Goal: Task Accomplishment & Management: Complete application form

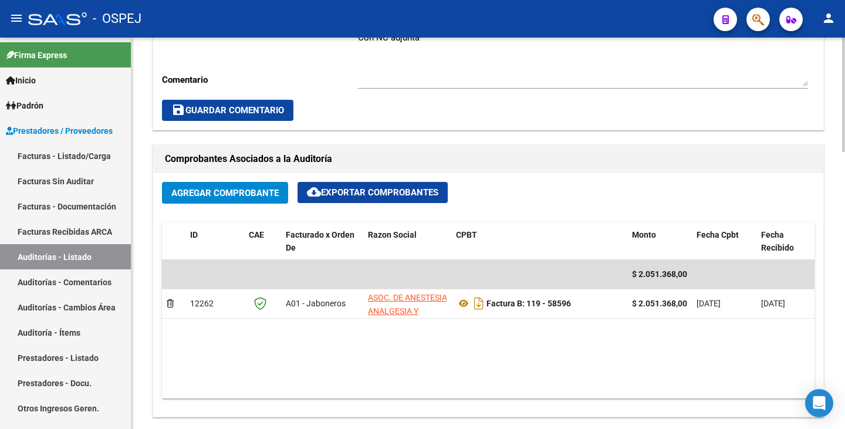
scroll to position [528, 0]
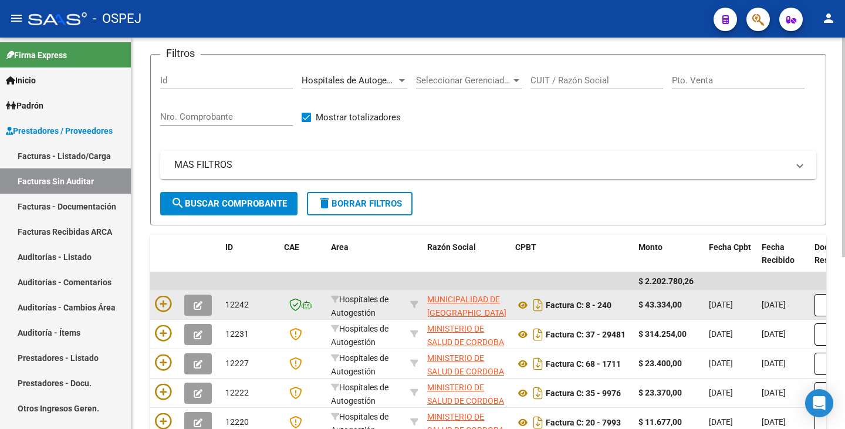
scroll to position [13, 0]
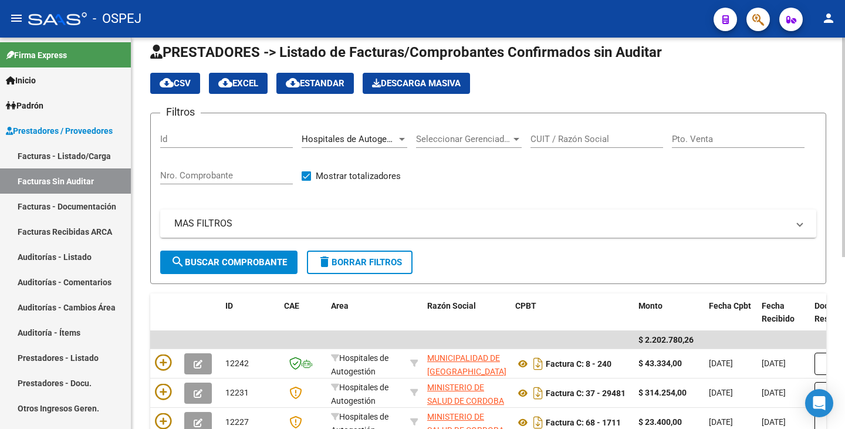
click at [208, 259] on span "search Buscar Comprobante" at bounding box center [229, 262] width 116 height 11
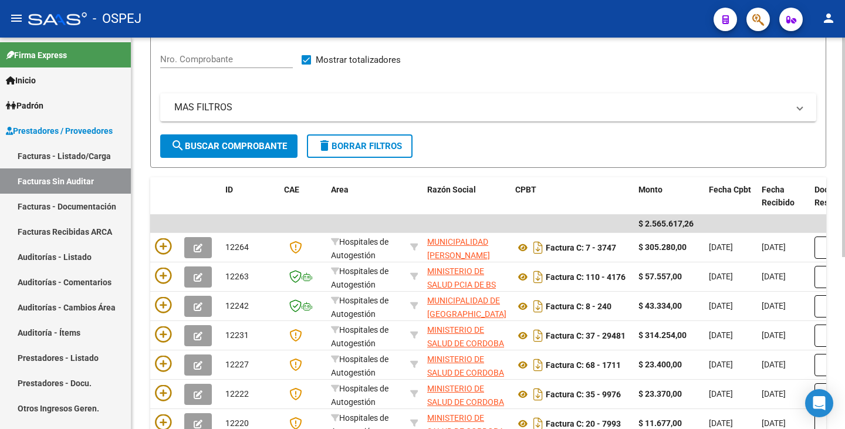
scroll to position [131, 0]
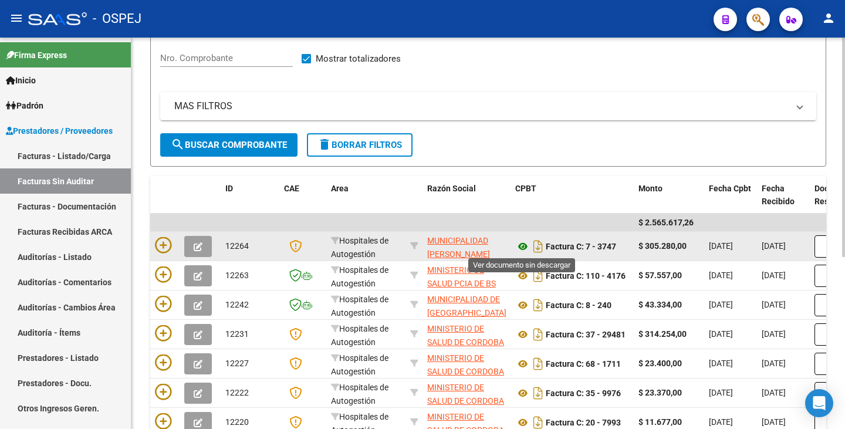
click at [521, 249] on icon at bounding box center [522, 246] width 15 height 14
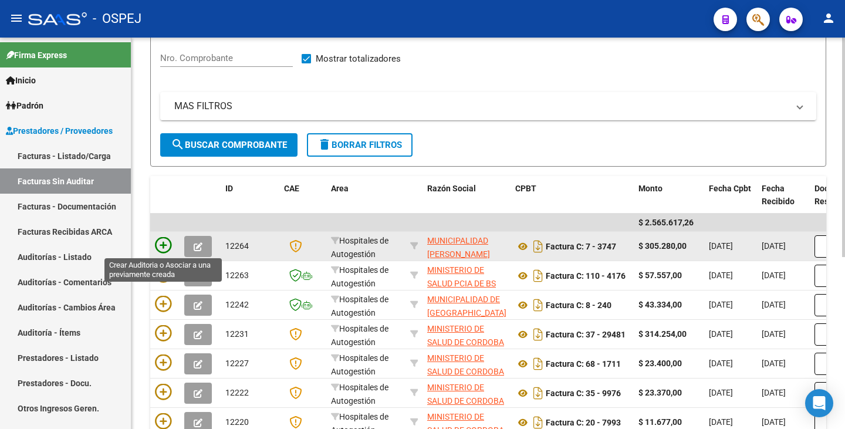
click at [157, 245] on icon at bounding box center [163, 245] width 16 height 16
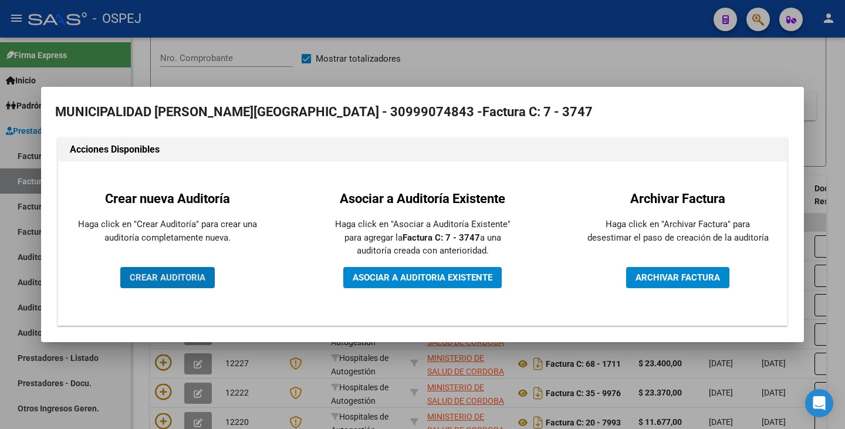
click at [152, 285] on button "CREAR AUDITORIA" at bounding box center [167, 277] width 94 height 21
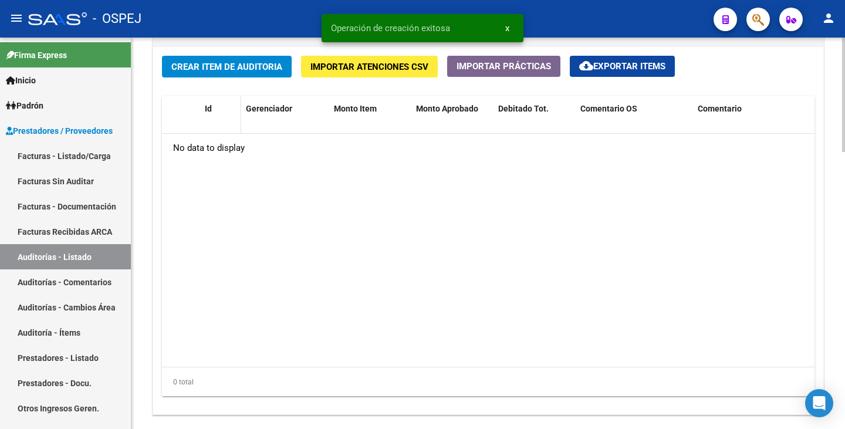
scroll to position [880, 0]
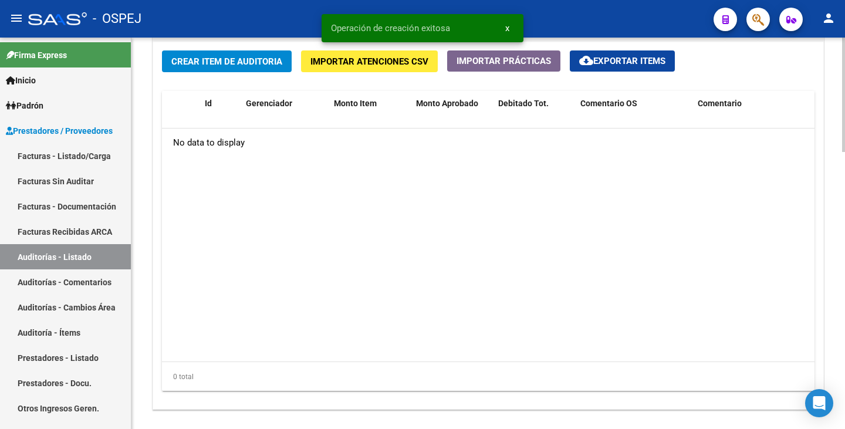
click at [205, 56] on span "Crear Item de Auditoria" at bounding box center [226, 61] width 111 height 11
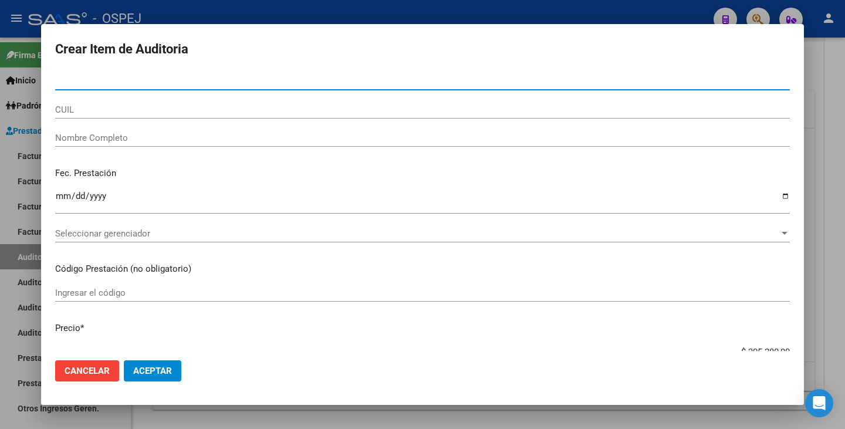
paste input "43695000"
type input "43695000"
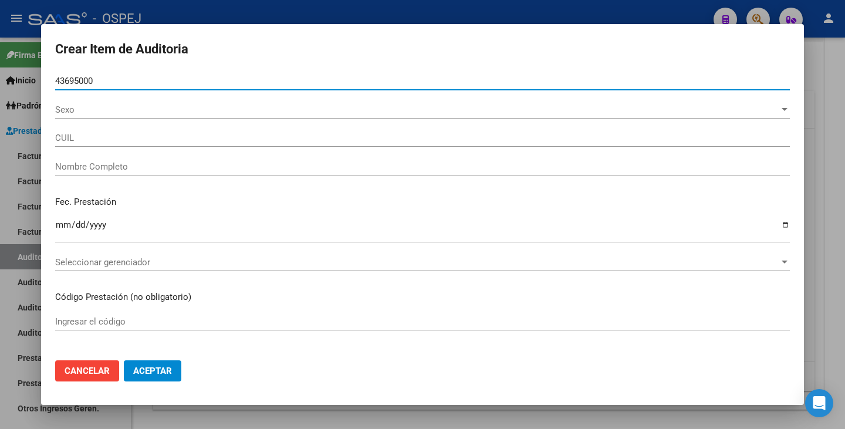
type input "20436950005"
type input "[PERSON_NAME]"
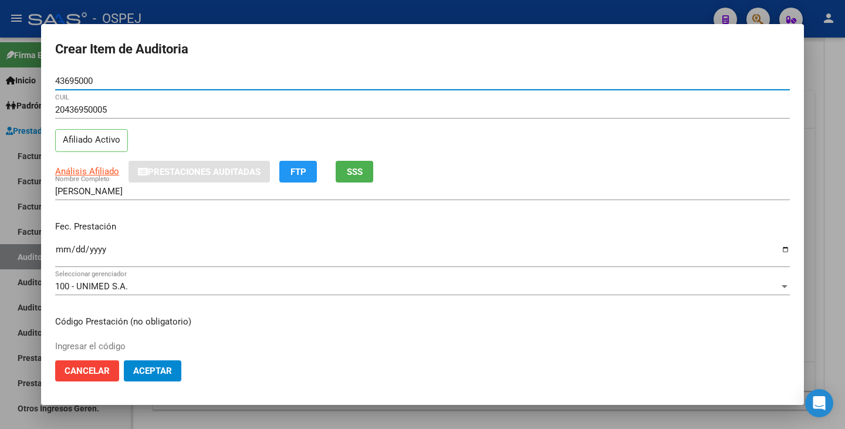
type input "43695000"
click at [64, 250] on input "Ingresar la fecha" at bounding box center [422, 254] width 734 height 19
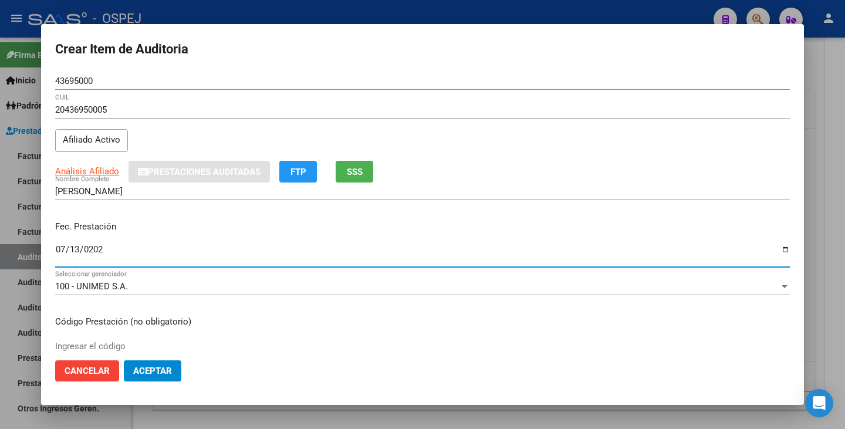
type input "[DATE]"
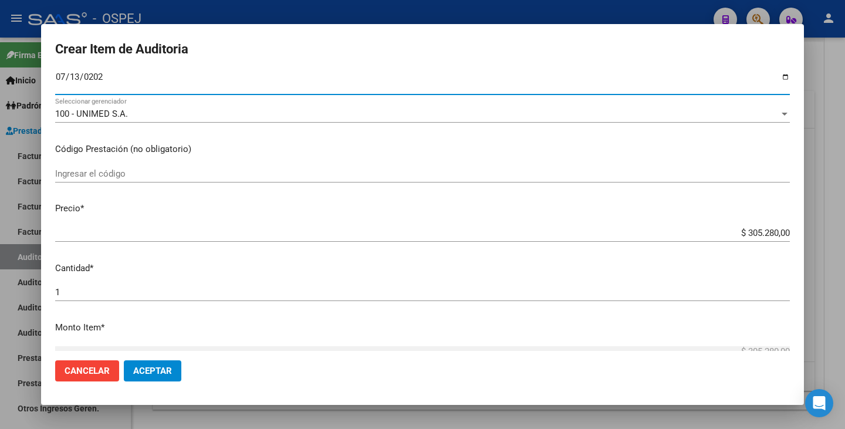
scroll to position [176, 0]
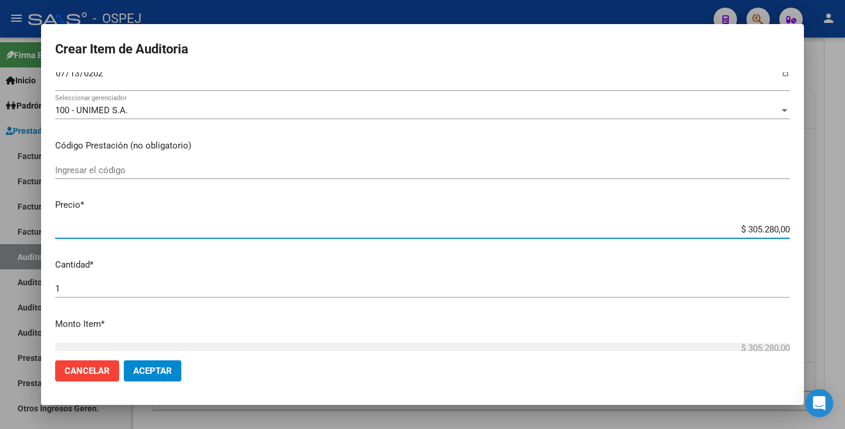
drag, startPoint x: 780, startPoint y: 232, endPoint x: 692, endPoint y: 227, distance: 88.7
click at [692, 227] on input "$ 305.280,00" at bounding box center [422, 229] width 734 height 11
paste input "152640"
type input "$ 1.526,40"
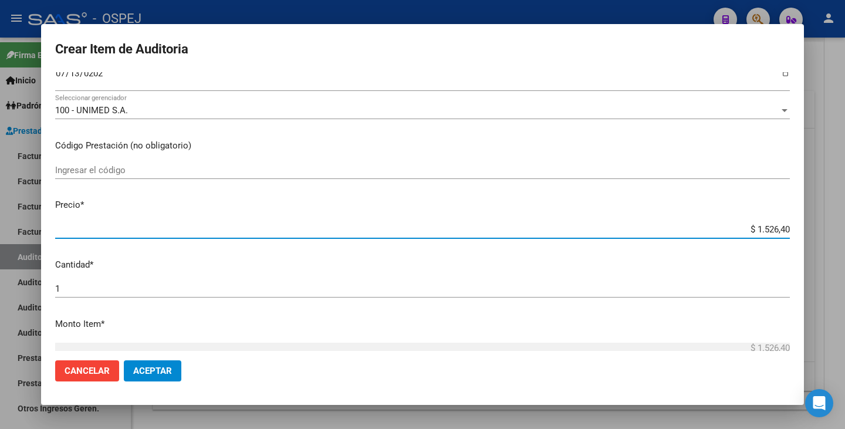
type input "$ 15.264,00"
type input "$ 152.640,00"
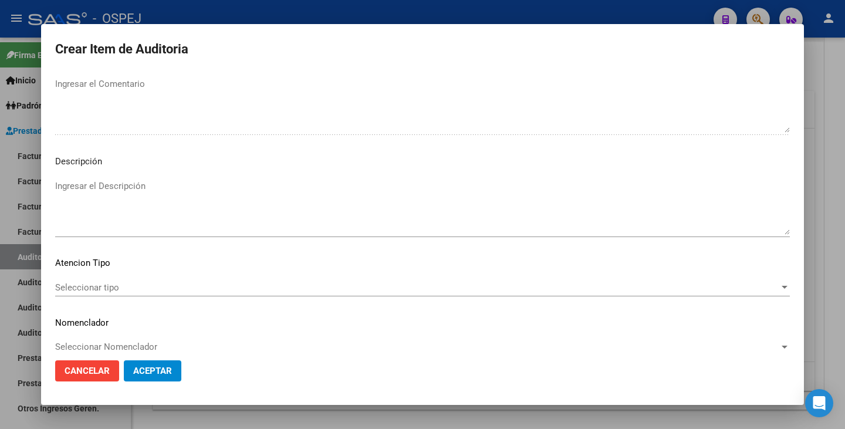
scroll to position [763, 0]
type input "$ 152.640,00"
click at [575, 287] on span "Seleccionar tipo" at bounding box center [417, 287] width 724 height 11
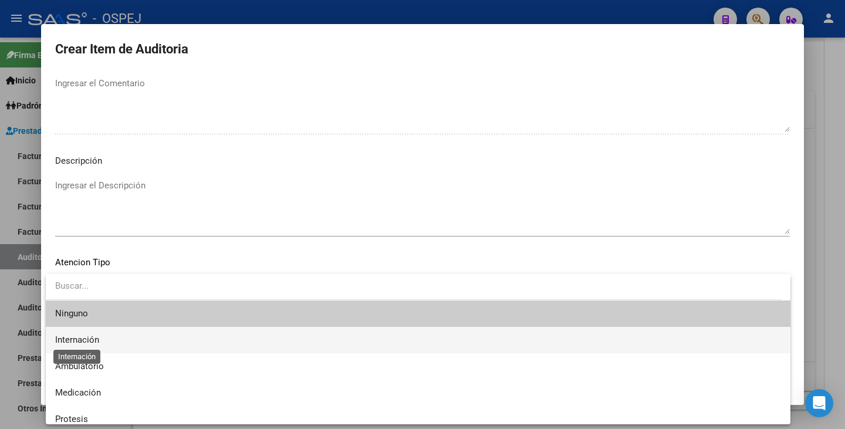
click at [79, 340] on span "Internación" at bounding box center [77, 339] width 44 height 11
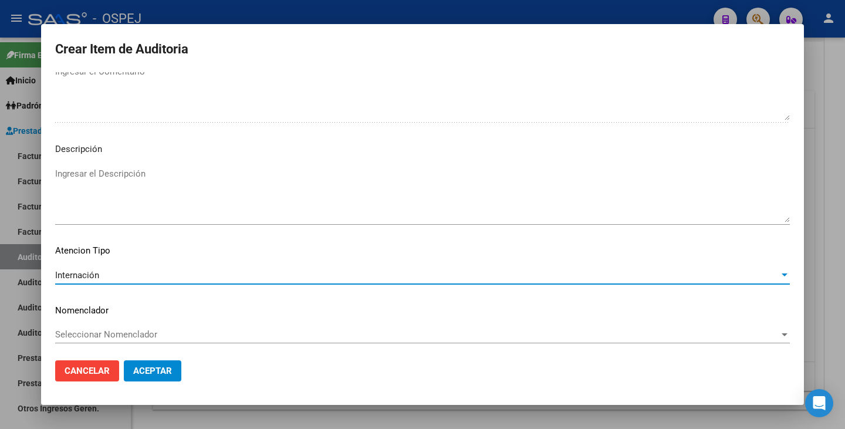
scroll to position [778, 0]
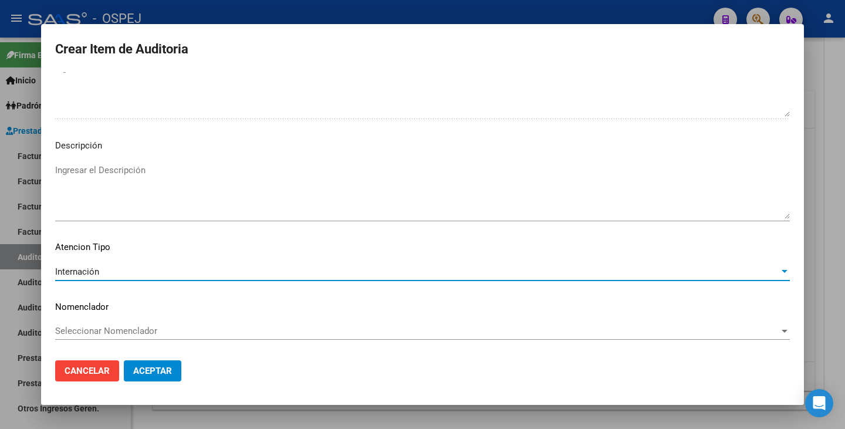
click at [172, 331] on span "Seleccionar Nomenclador" at bounding box center [417, 331] width 724 height 11
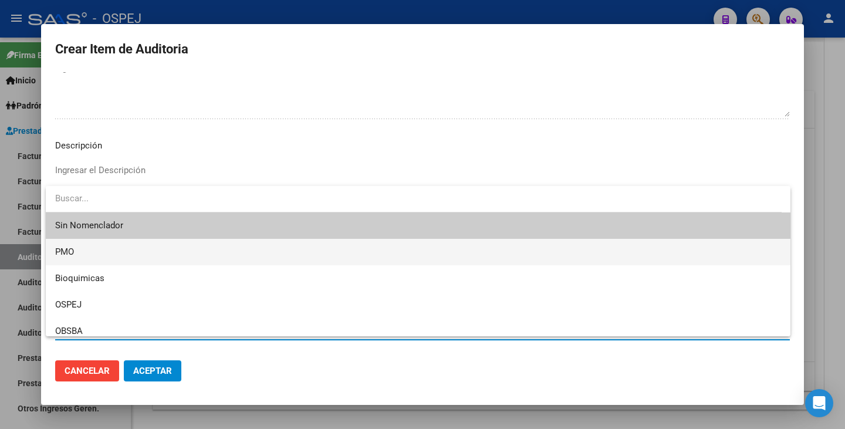
click at [113, 249] on span "PMO" at bounding box center [418, 252] width 726 height 26
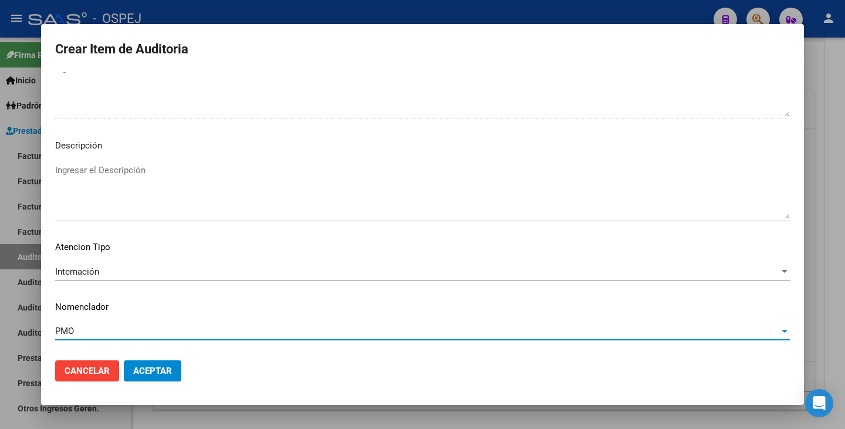
click at [160, 376] on span "Aceptar" at bounding box center [152, 370] width 39 height 11
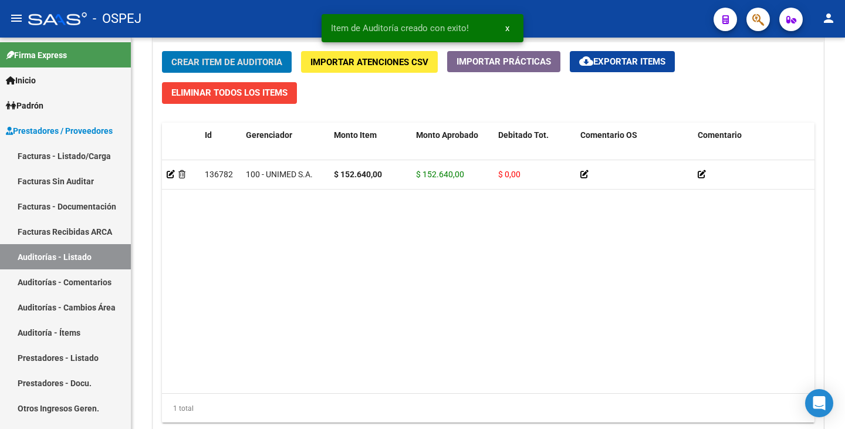
scroll to position [880, 0]
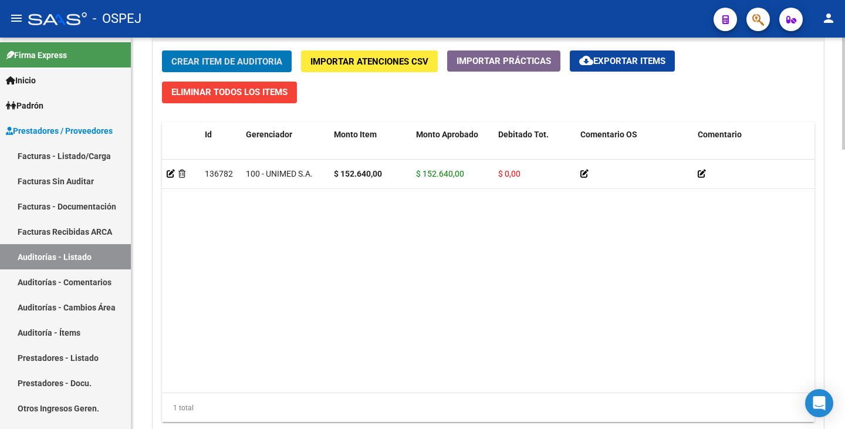
click at [187, 70] on button "Crear Item de Auditoria" at bounding box center [227, 61] width 130 height 22
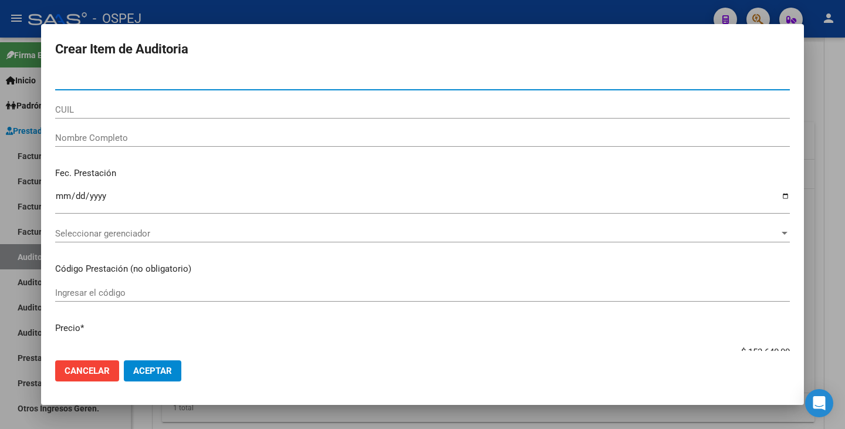
paste input "44897319"
type input "44897319"
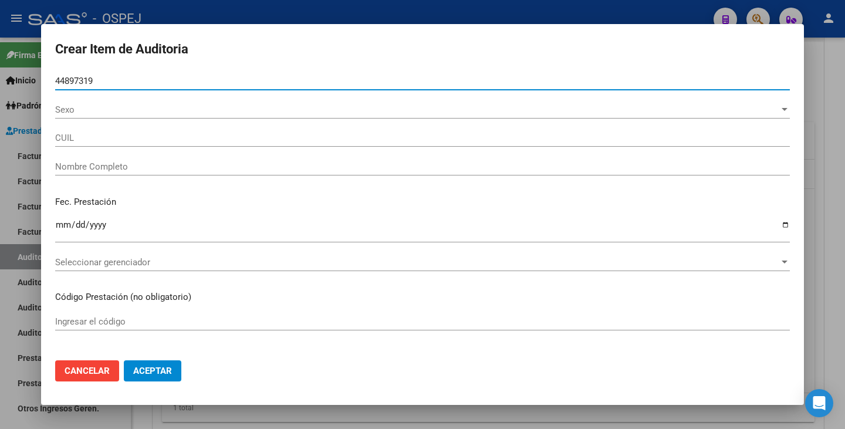
type input "27448973196"
type input "ACUÑA KAREN AYLEN"
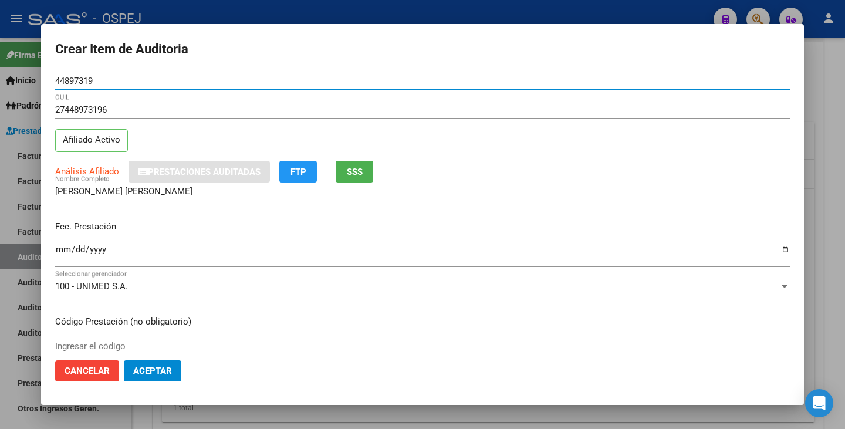
type input "44897319"
click at [62, 247] on input "Ingresar la fecha" at bounding box center [422, 254] width 734 height 19
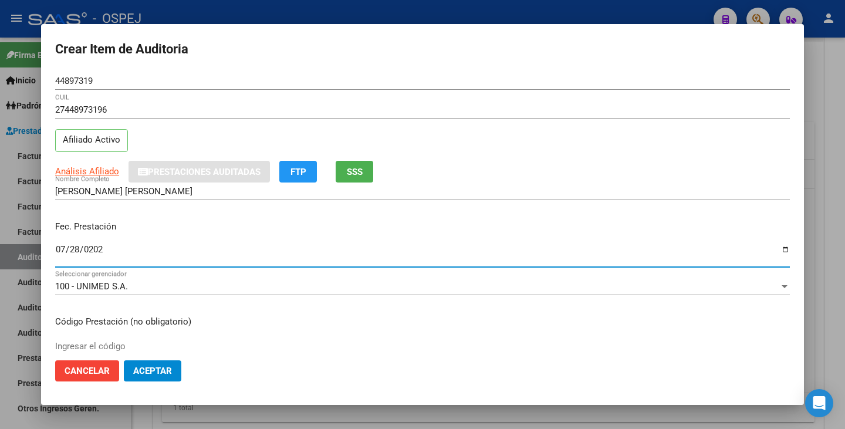
type input "2025-07-28"
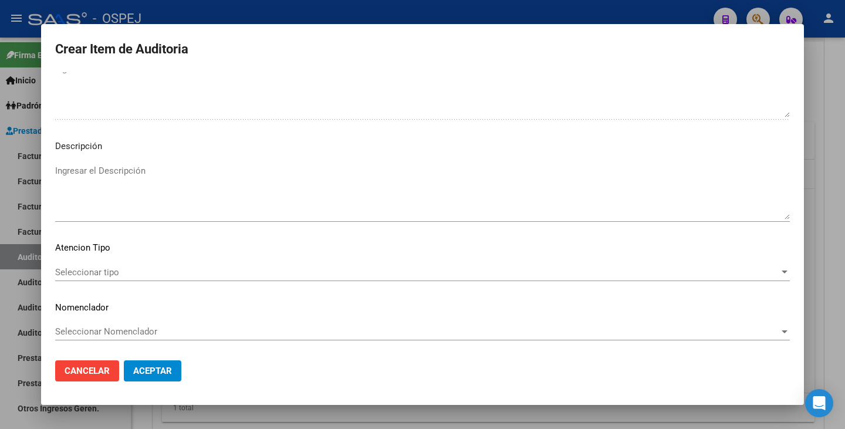
scroll to position [778, 0]
click at [734, 268] on span "Seleccionar tipo" at bounding box center [417, 271] width 724 height 11
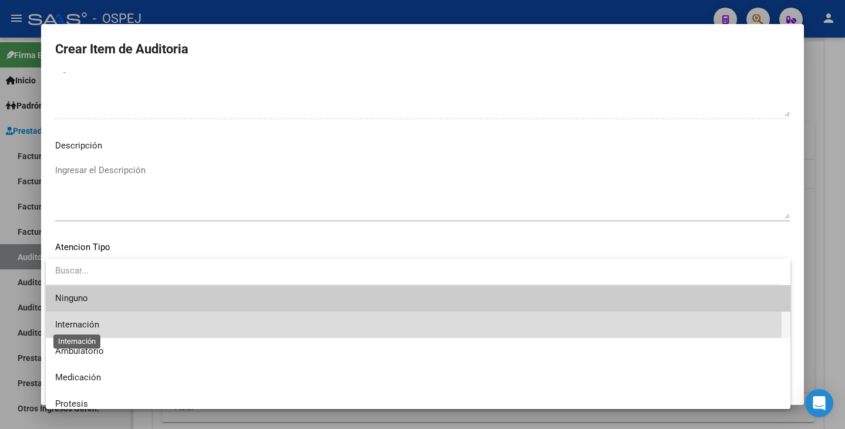
click at [97, 320] on span "Internación" at bounding box center [77, 324] width 44 height 11
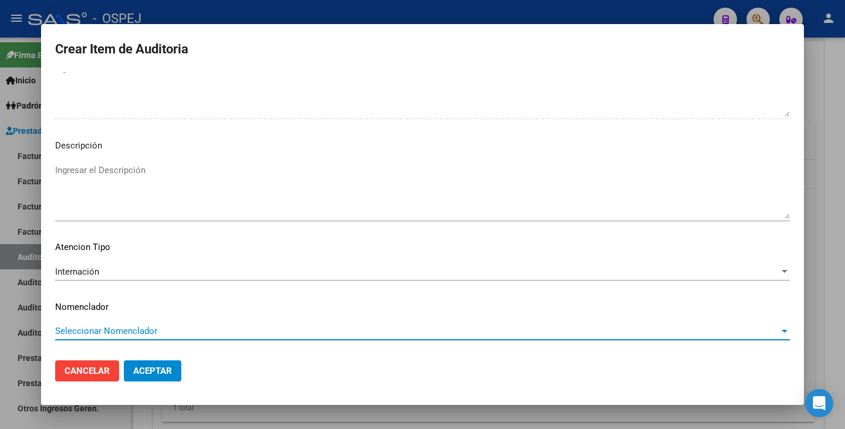
click at [159, 332] on span "Seleccionar Nomenclador" at bounding box center [417, 331] width 724 height 11
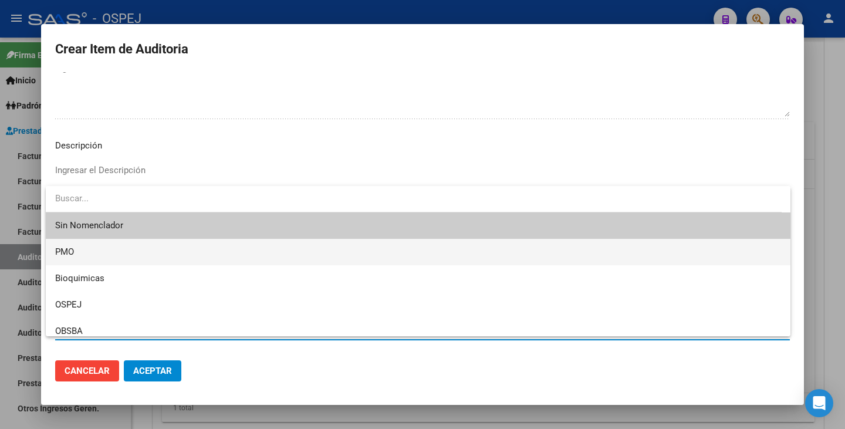
click at [130, 253] on span "PMO" at bounding box center [418, 252] width 726 height 26
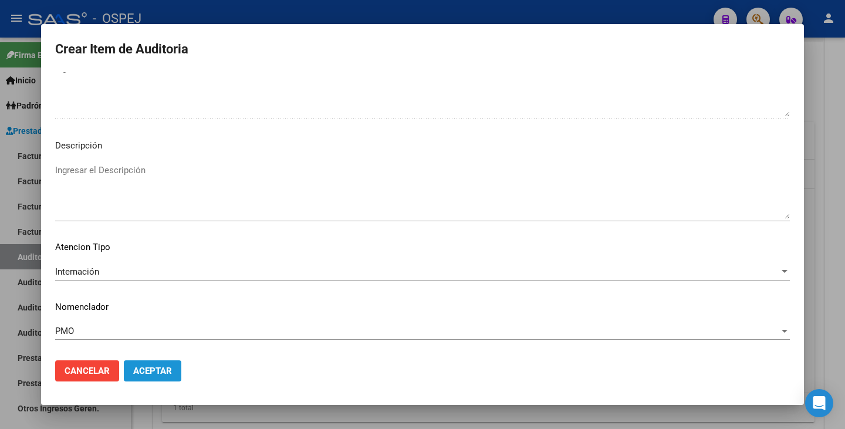
click at [175, 367] on button "Aceptar" at bounding box center [152, 370] width 57 height 21
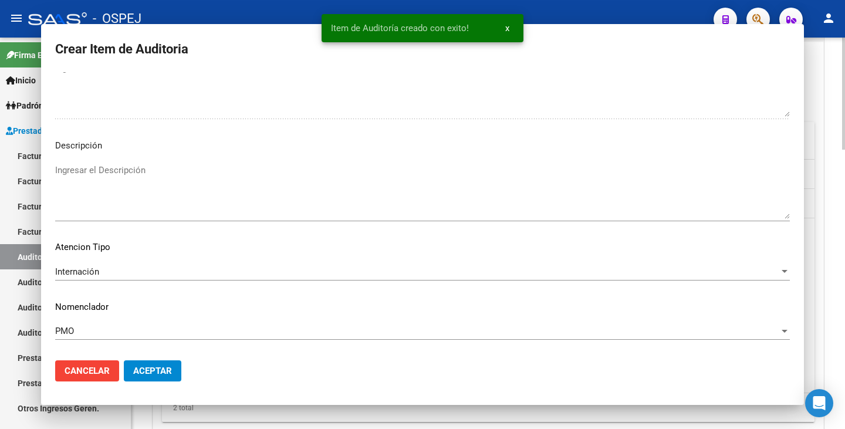
scroll to position [0, 0]
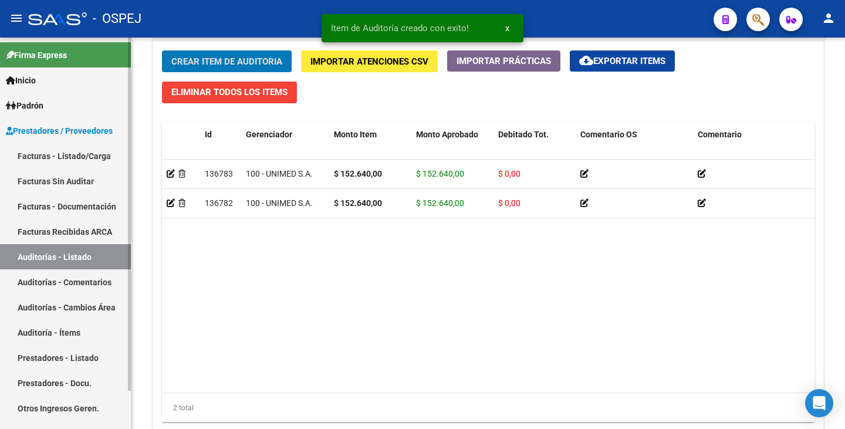
click at [93, 180] on link "Facturas Sin Auditar" at bounding box center [65, 180] width 131 height 25
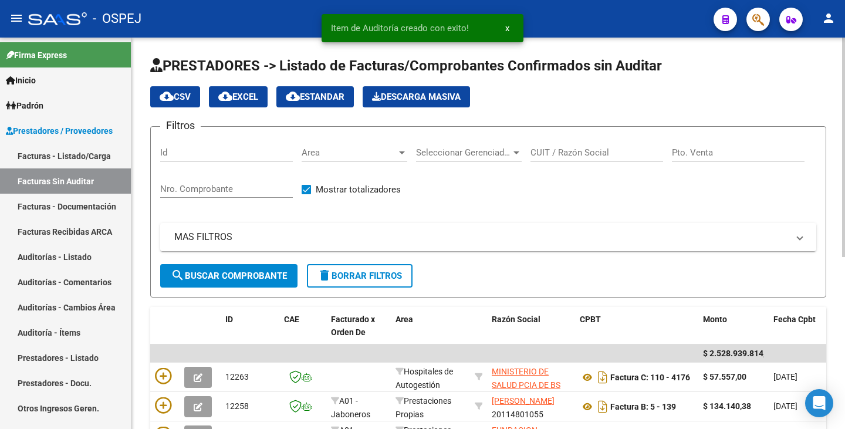
click at [383, 144] on div "Area Area" at bounding box center [355, 148] width 106 height 25
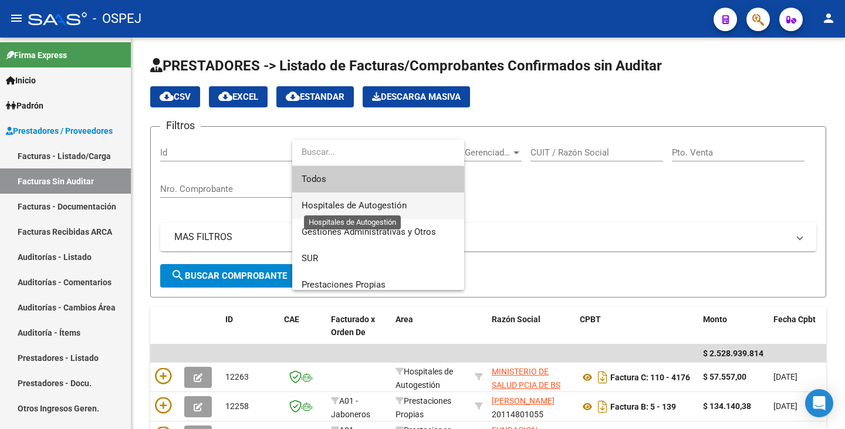
click at [389, 202] on span "Hospitales de Autogestión" at bounding box center [354, 205] width 105 height 11
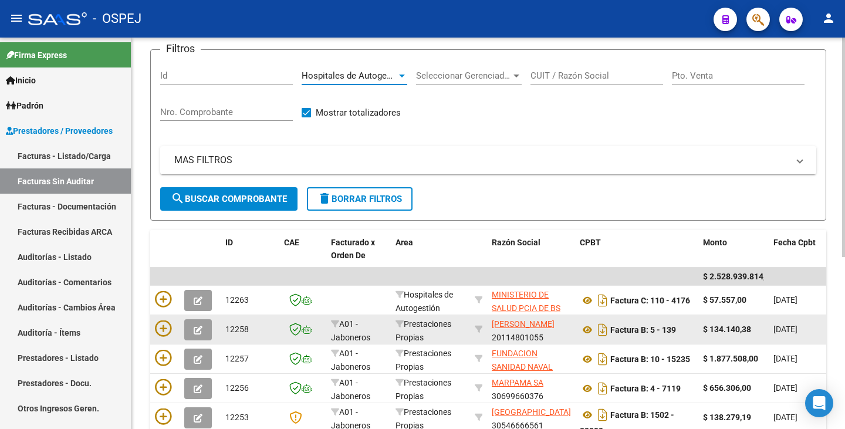
scroll to position [72, 0]
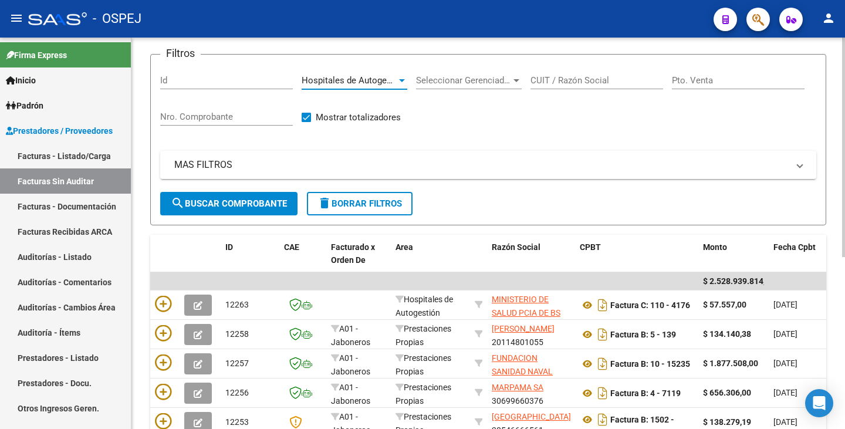
click at [262, 209] on button "search Buscar Comprobante" at bounding box center [228, 203] width 137 height 23
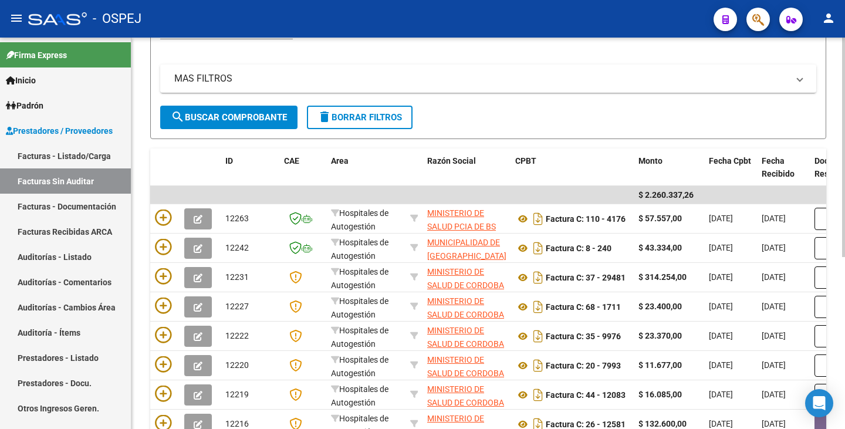
scroll to position [131, 0]
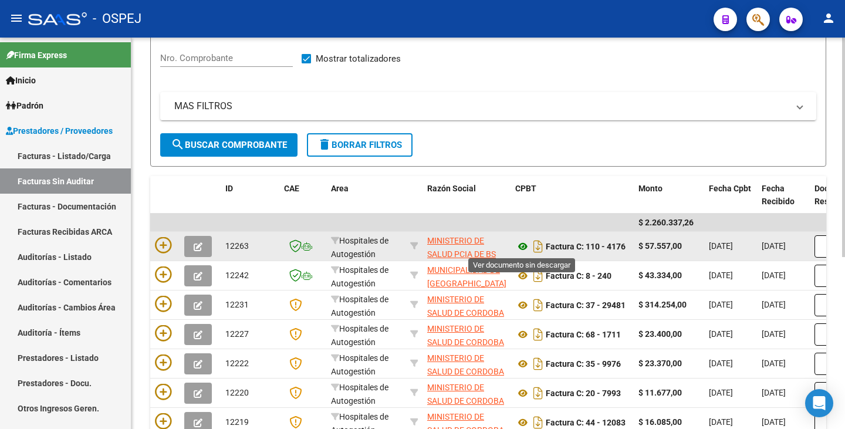
click at [525, 249] on icon at bounding box center [522, 246] width 15 height 14
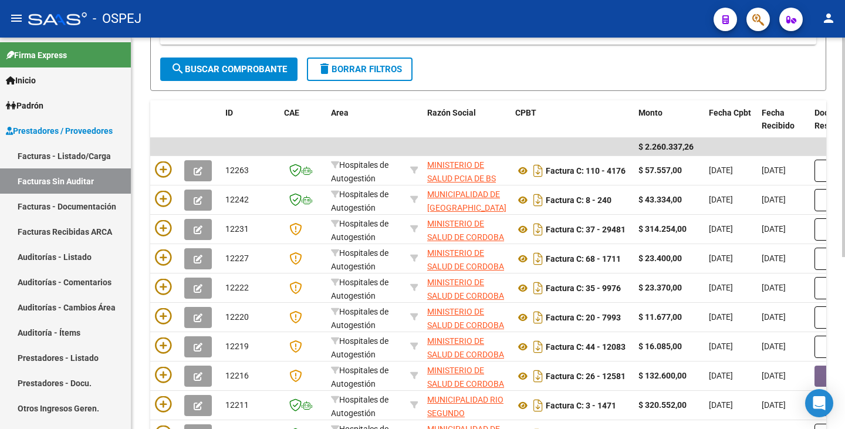
scroll to position [13, 0]
